Goal: Task Accomplishment & Management: Use online tool/utility

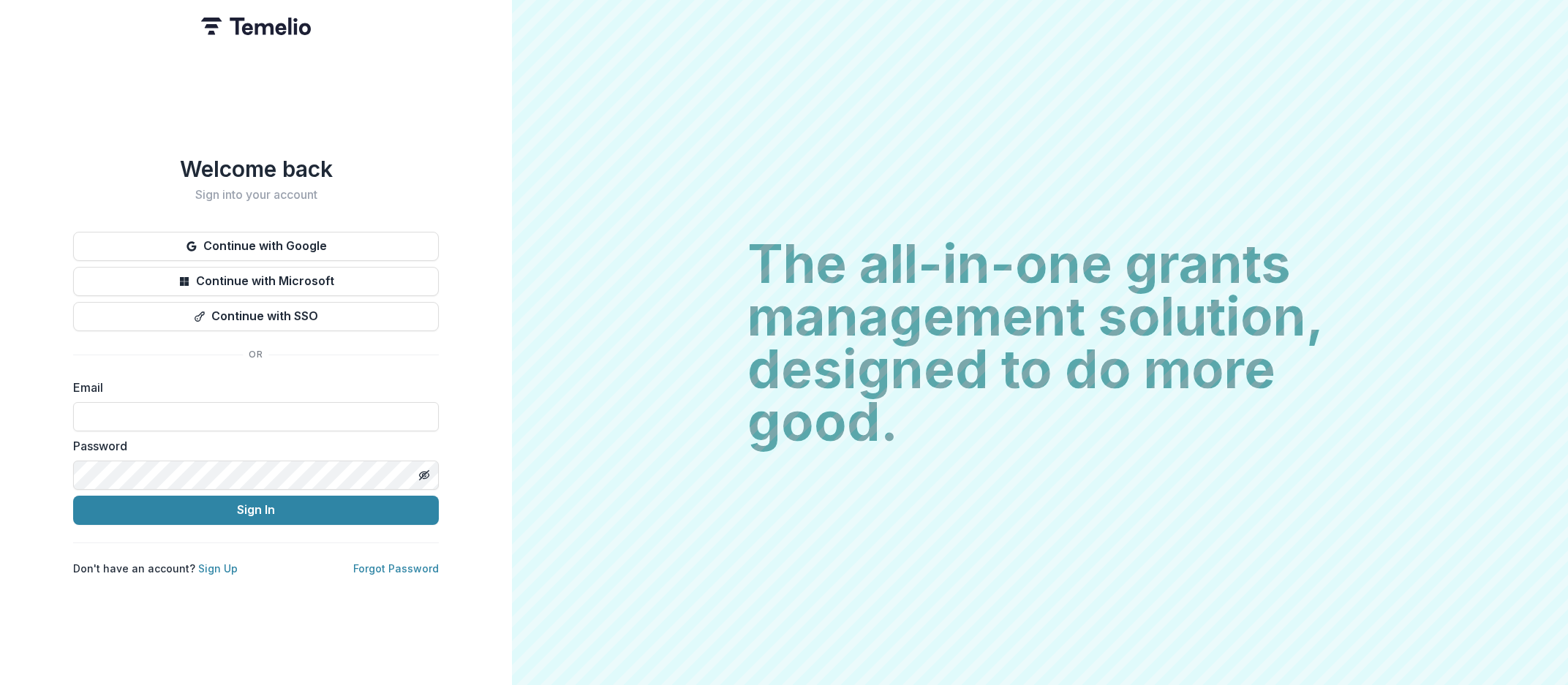
type input "**********"
click at [224, 509] on button "Sign In" at bounding box center [256, 510] width 366 height 29
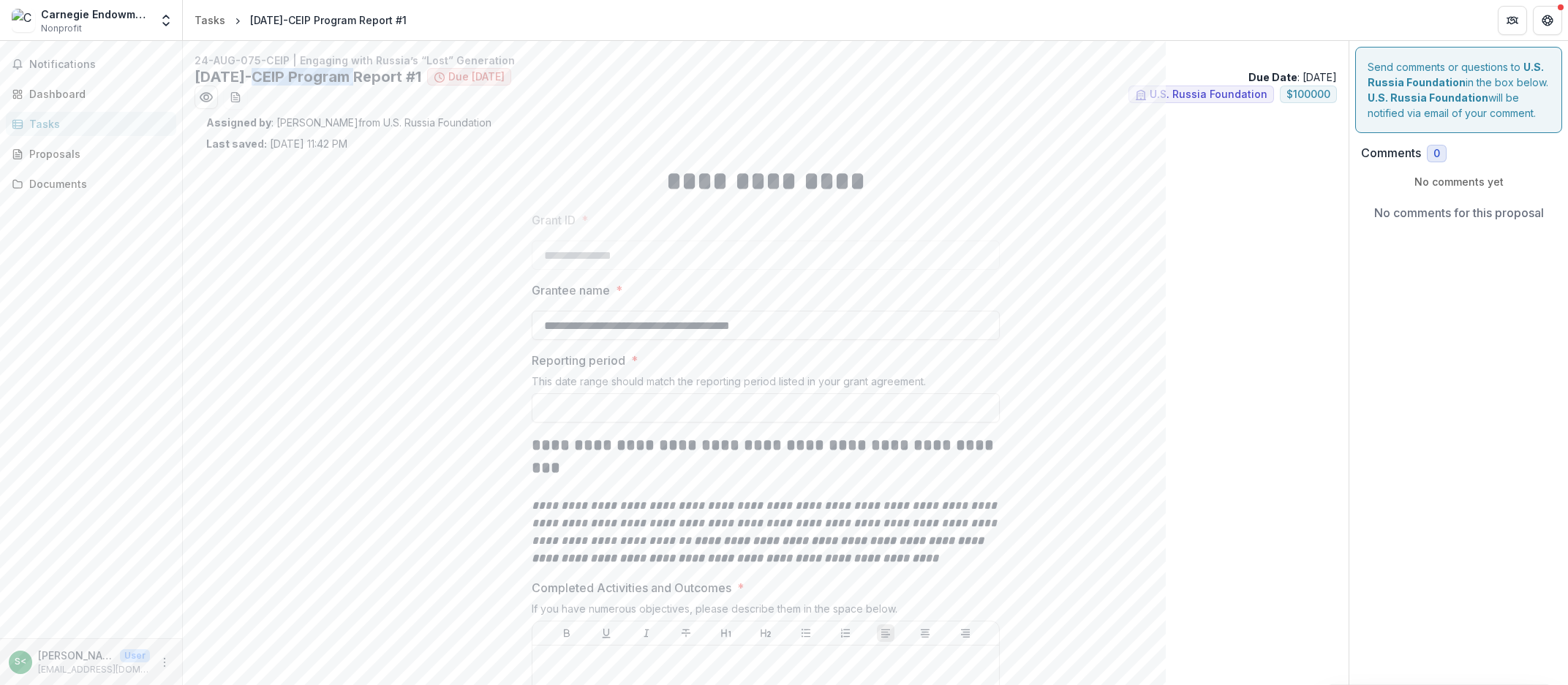
drag, startPoint x: 246, startPoint y: 72, endPoint x: 350, endPoint y: 75, distance: 104.0
click at [350, 75] on h2 "[DATE]-CEIP Program Report #1" at bounding box center [308, 77] width 226 height 17
click at [395, 74] on h2 "[DATE]-CEIP Program Report #1" at bounding box center [308, 77] width 226 height 17
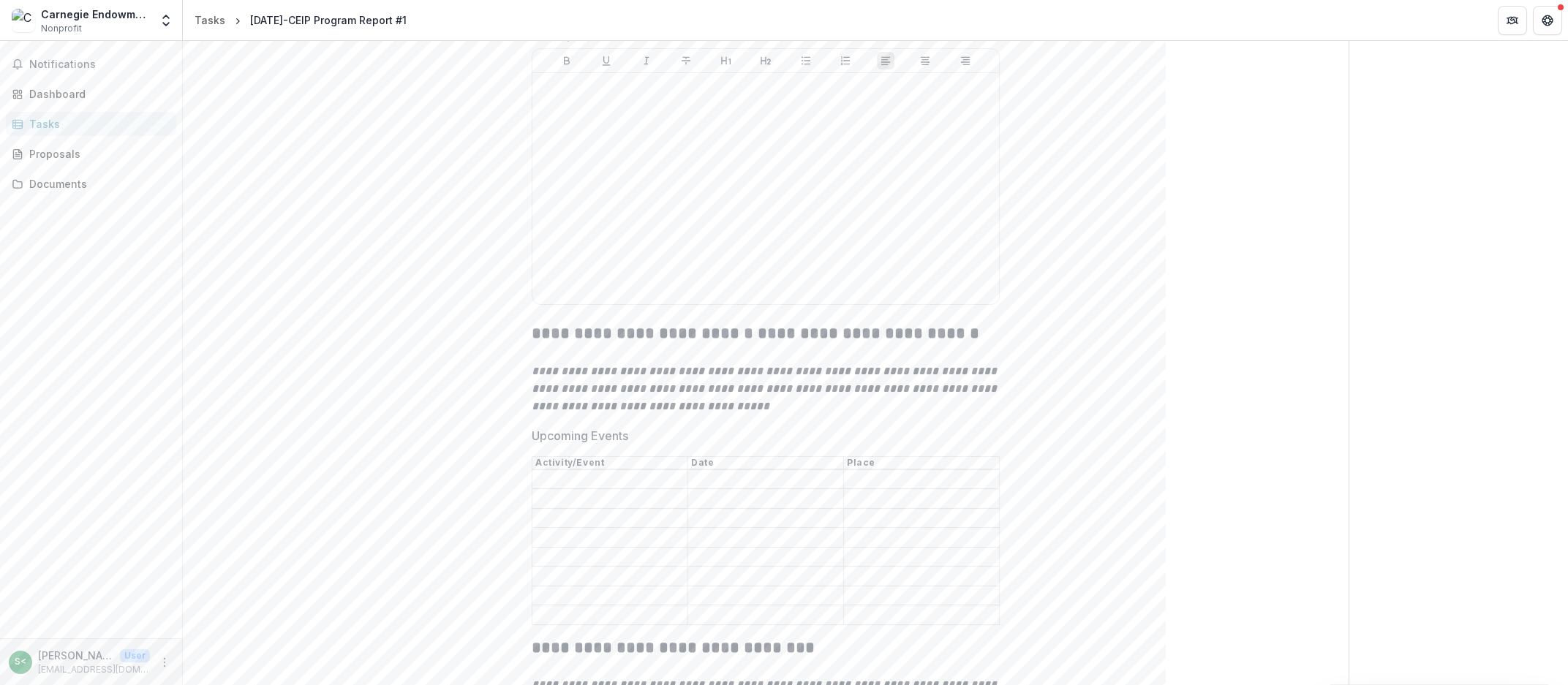
scroll to position [759, 0]
